Goal: Information Seeking & Learning: Learn about a topic

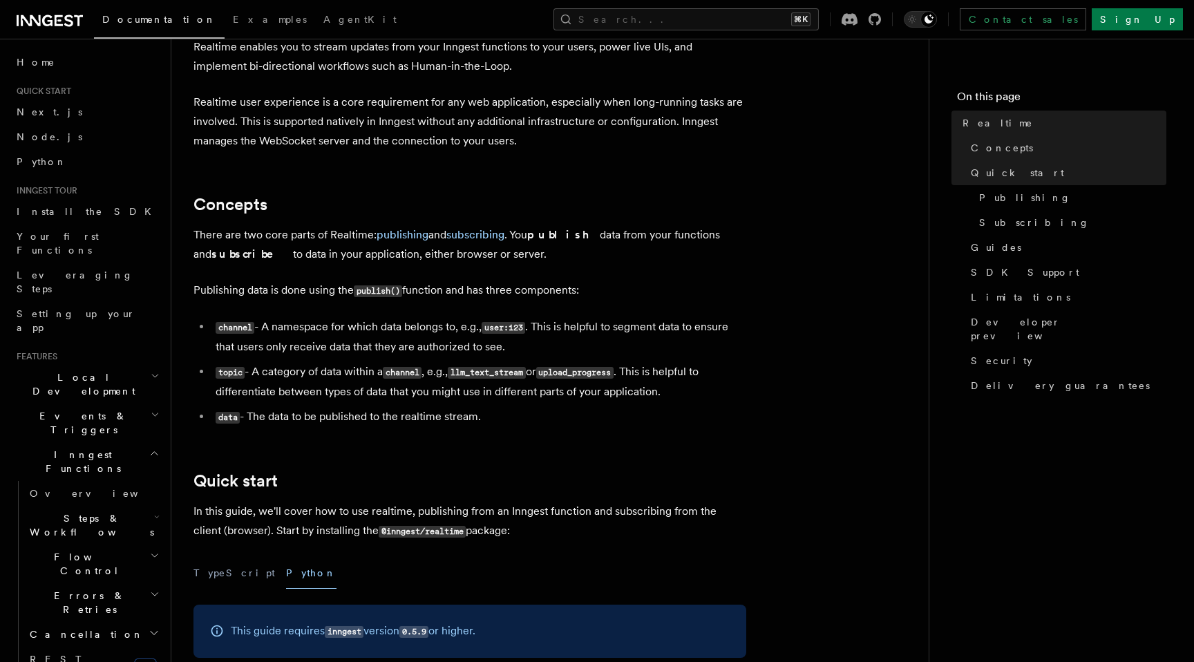
scroll to position [193, 0]
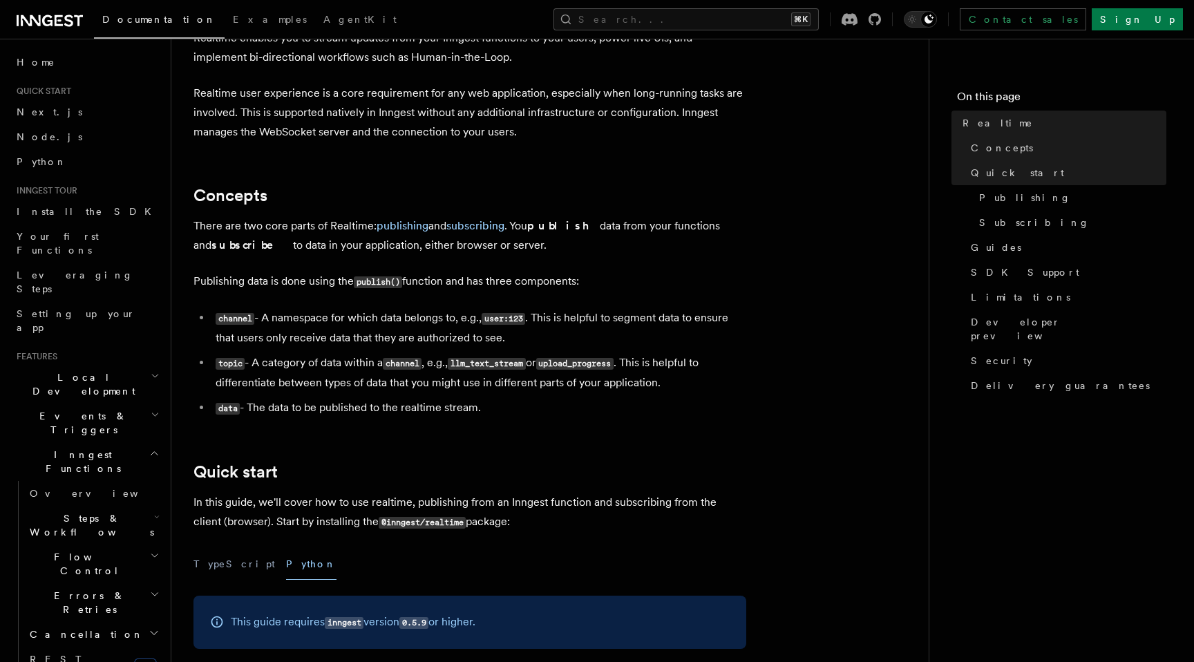
click at [99, 442] on h2 "Inngest Functions" at bounding box center [86, 461] width 151 height 39
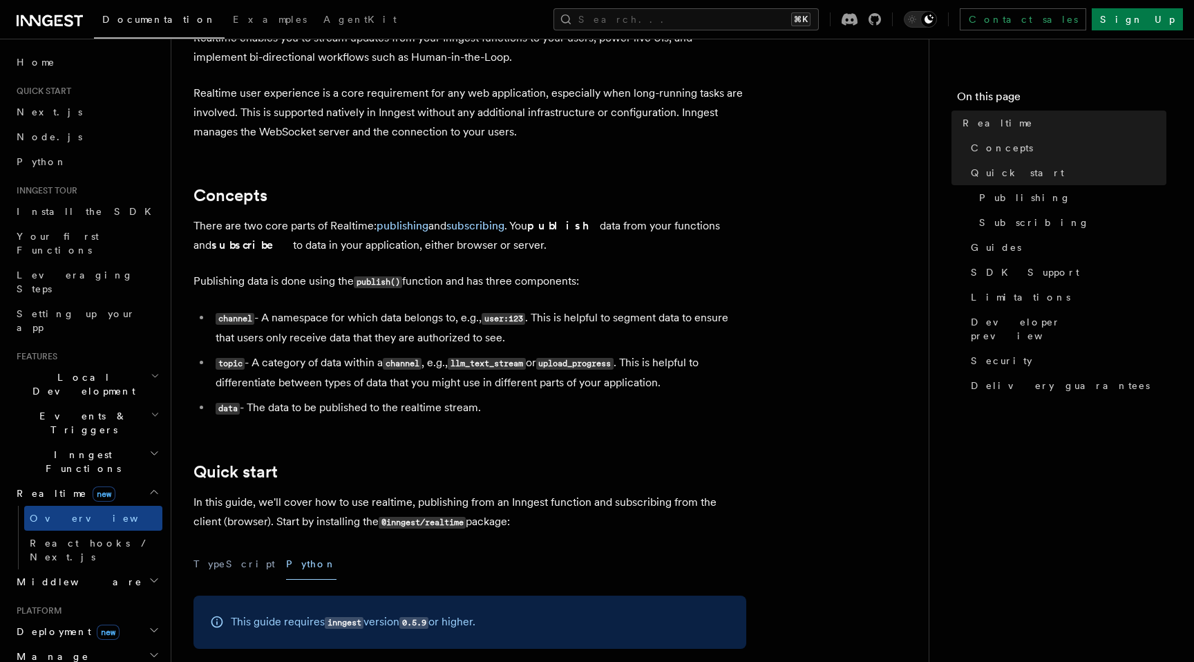
click at [96, 569] on h2 "Middleware" at bounding box center [86, 581] width 151 height 25
click at [99, 626] on span "Creating middleware" at bounding box center [88, 638] width 117 height 25
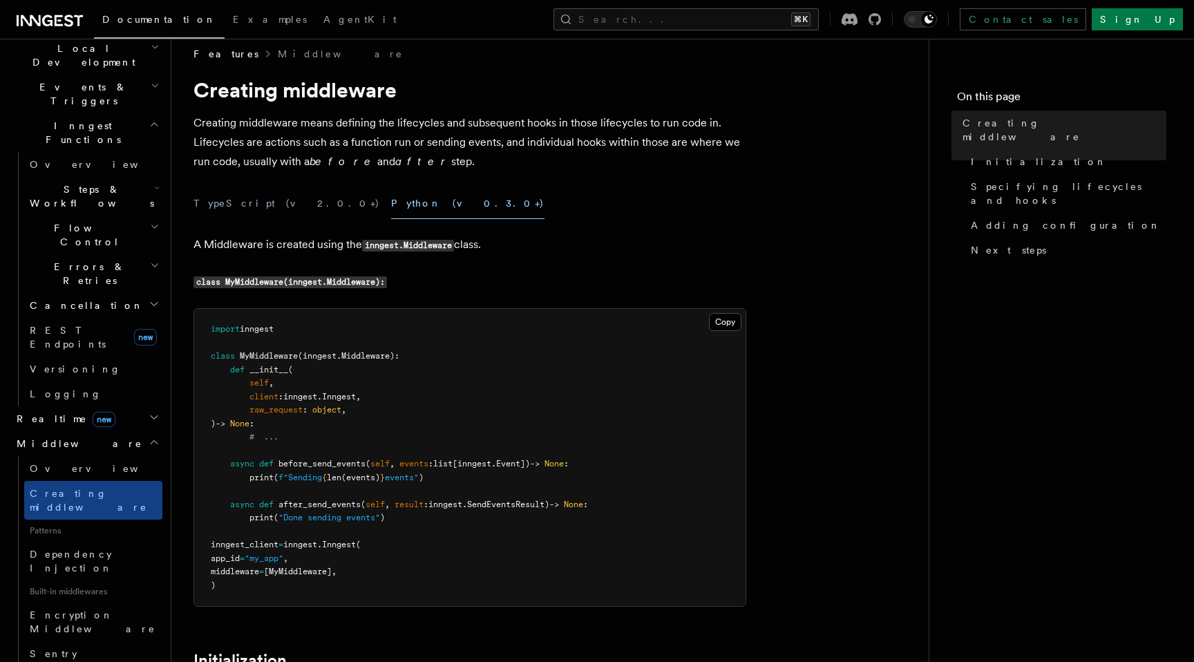
scroll to position [338, 0]
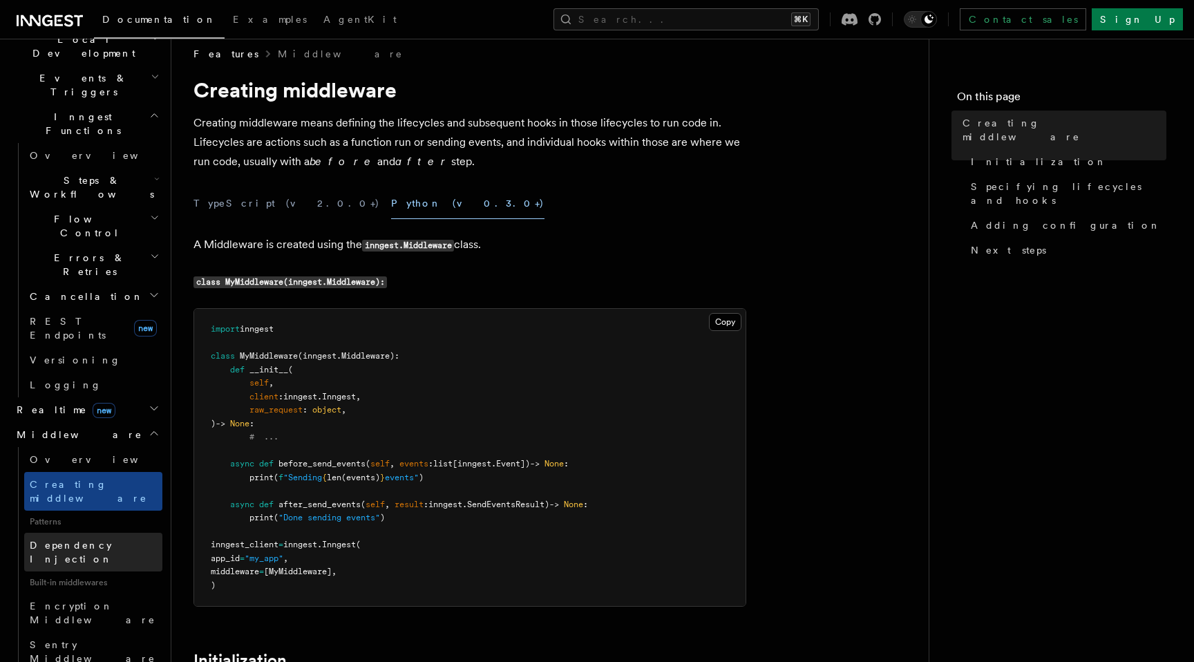
click at [93, 540] on span "Dependency Injection" at bounding box center [71, 552] width 83 height 25
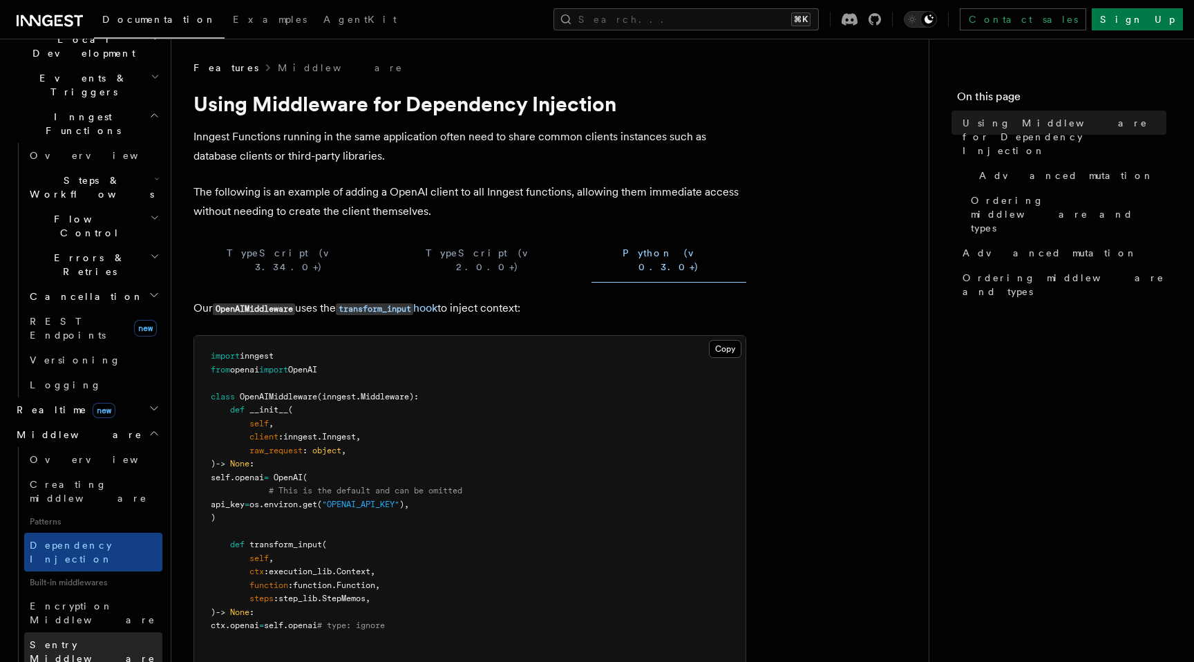
click at [88, 632] on link "Sentry Middleware" at bounding box center [93, 651] width 138 height 39
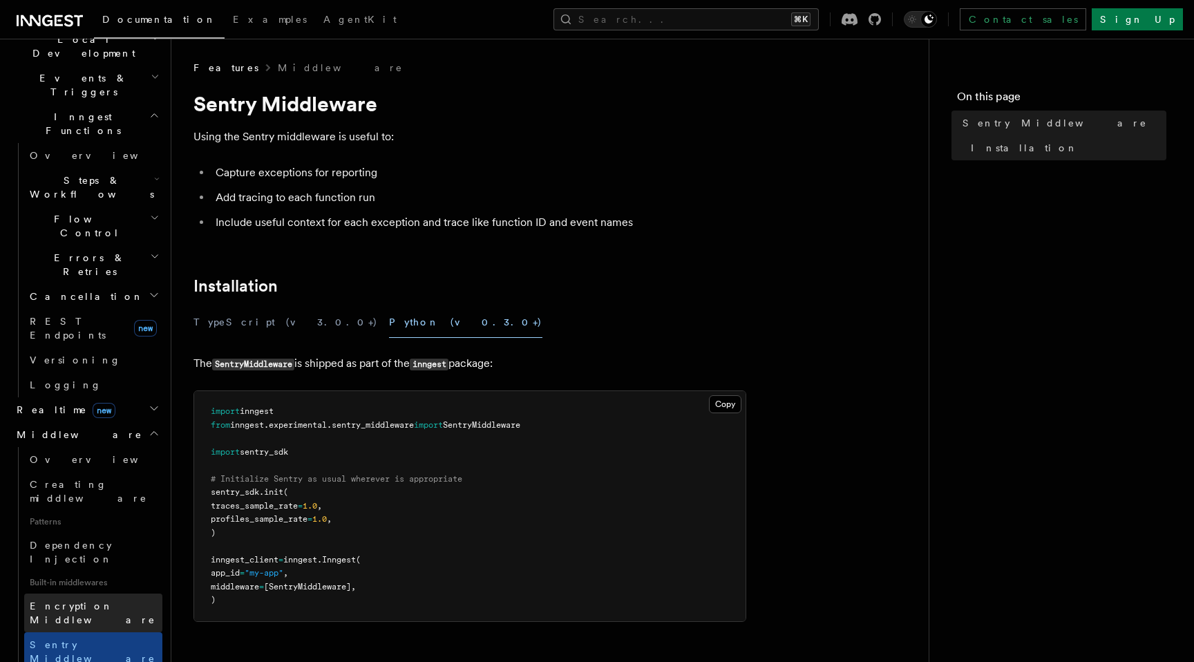
click at [95, 600] on span "Encryption Middleware" at bounding box center [93, 612] width 126 height 25
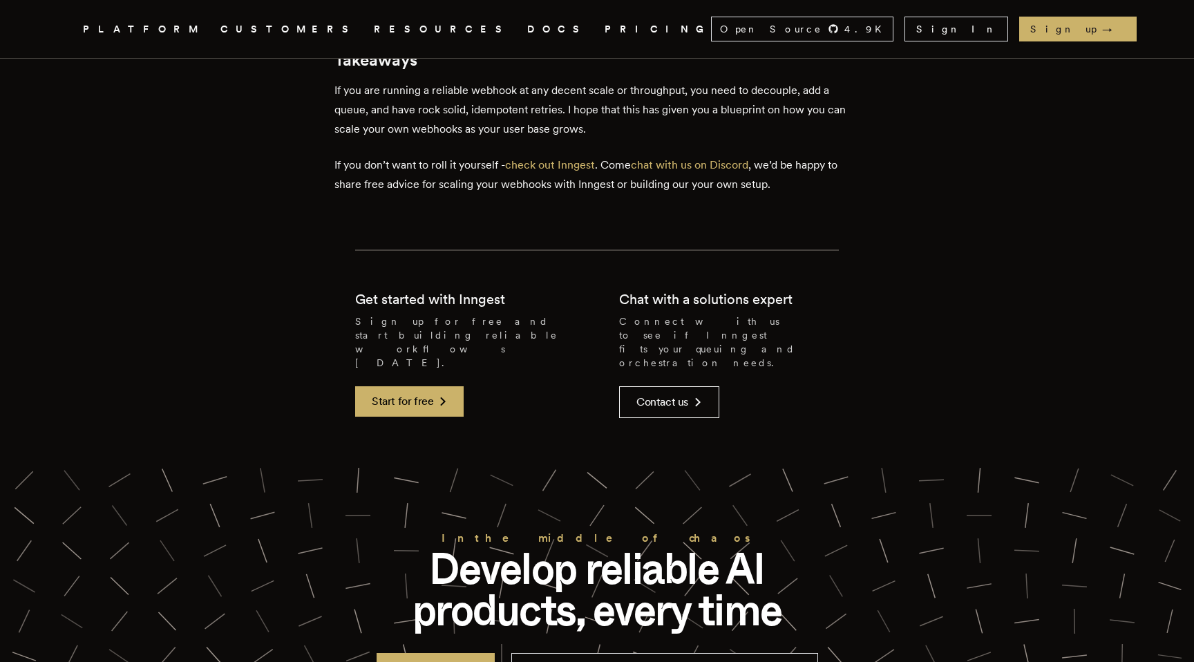
scroll to position [3787, 0]
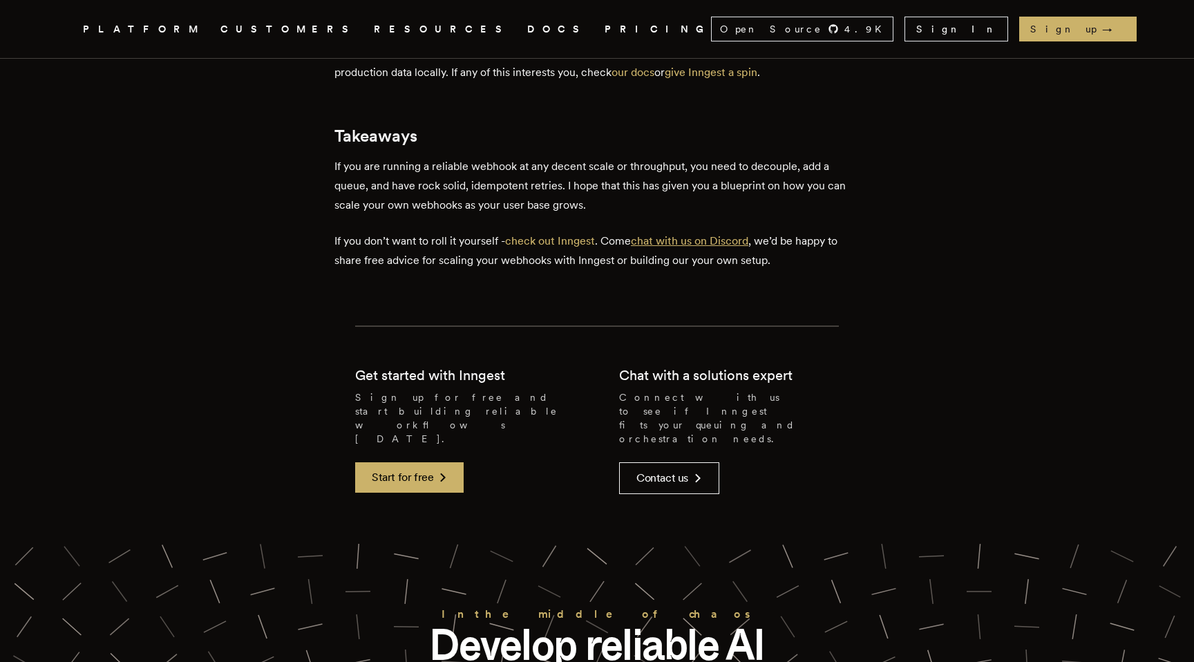
click at [670, 234] on link "chat with us on Discord" at bounding box center [689, 240] width 117 height 13
